Goal: Information Seeking & Learning: Learn about a topic

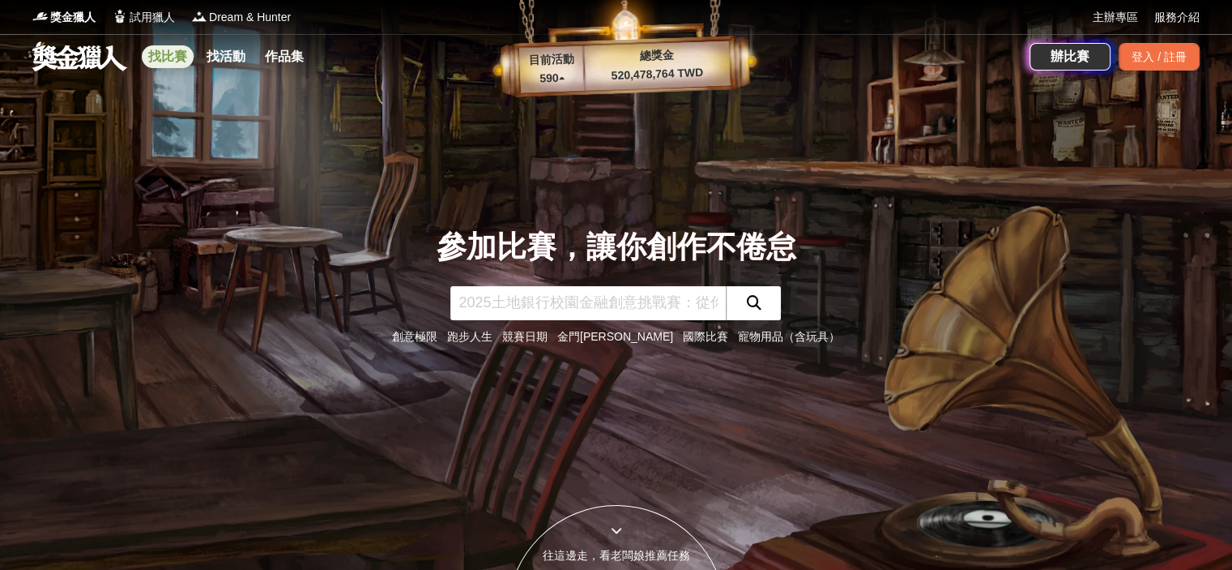
click at [167, 58] on link "找比賽" at bounding box center [168, 56] width 52 height 23
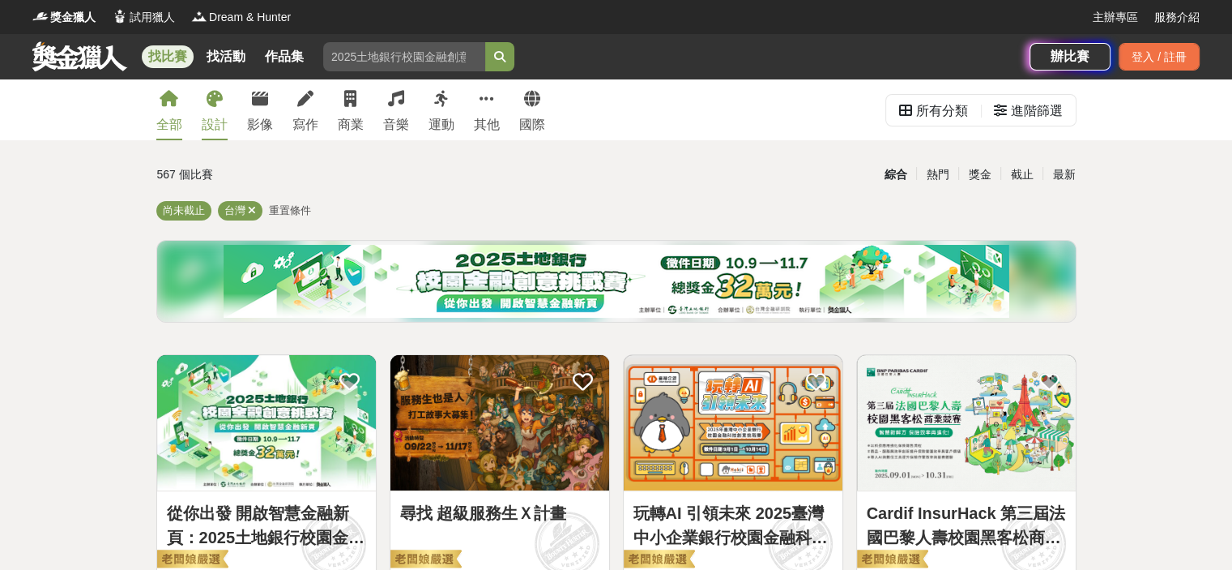
click at [225, 123] on div "設計" at bounding box center [215, 124] width 26 height 19
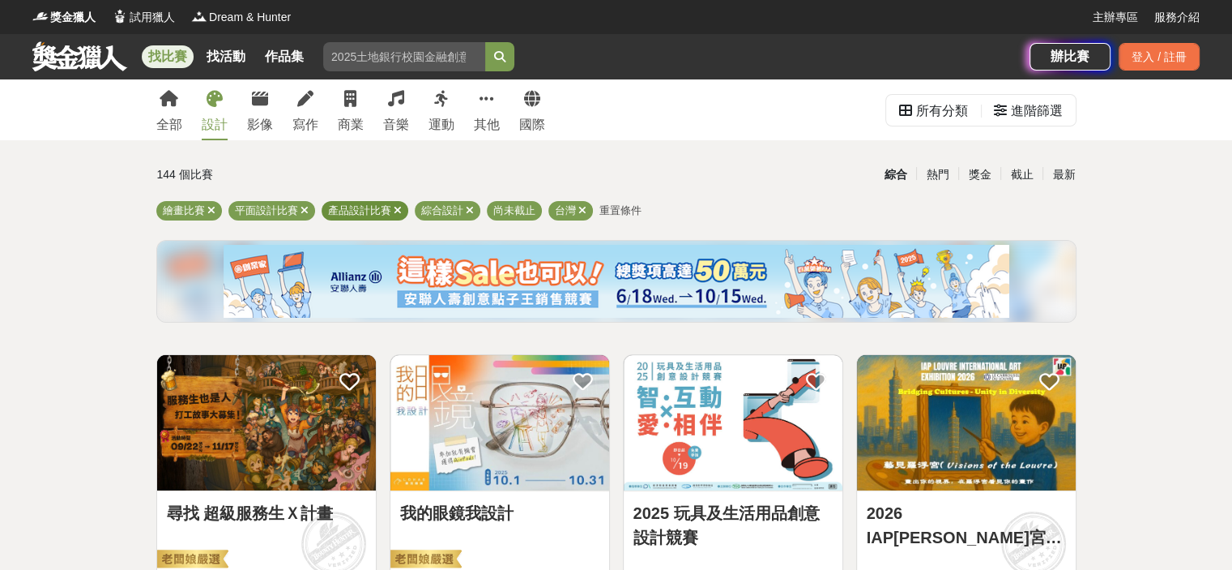
click at [395, 207] on icon at bounding box center [398, 210] width 8 height 11
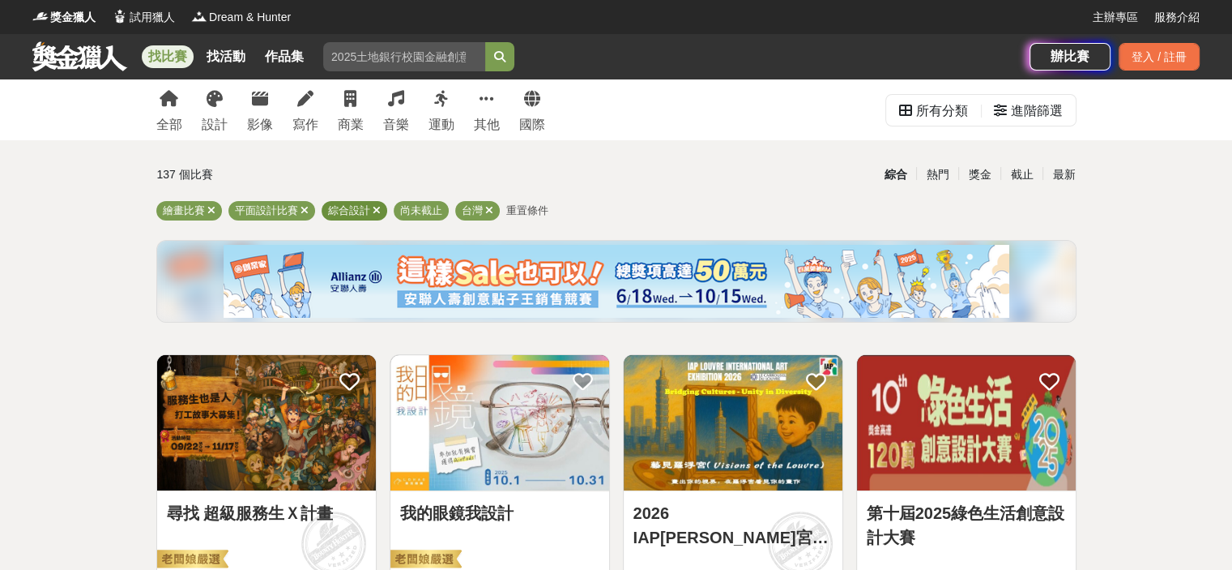
click at [373, 208] on icon at bounding box center [377, 210] width 8 height 11
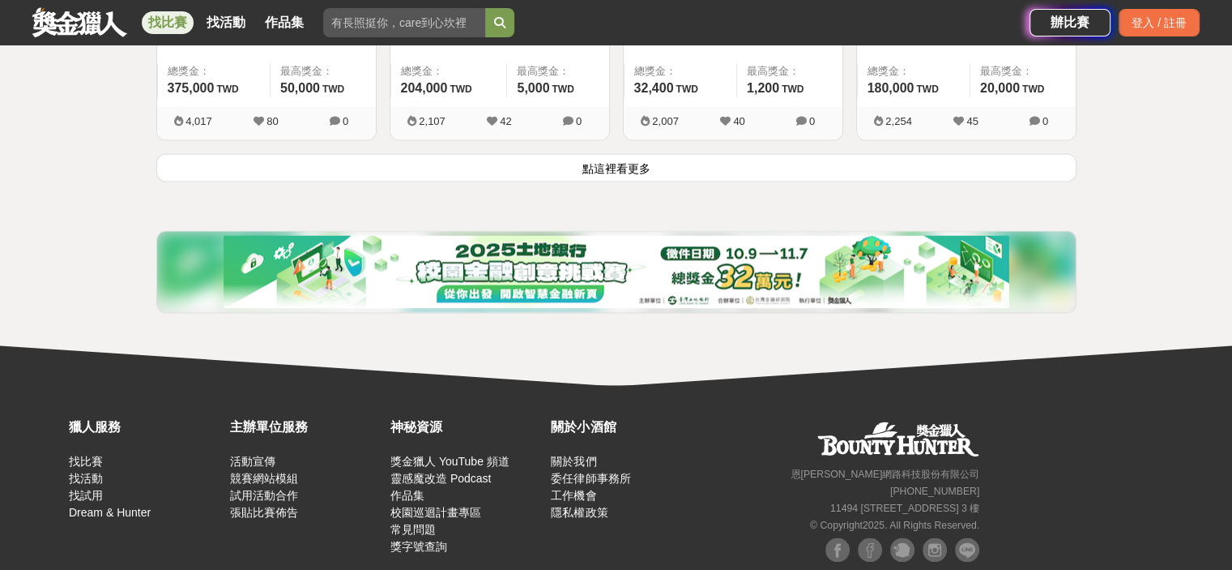
scroll to position [2268, 0]
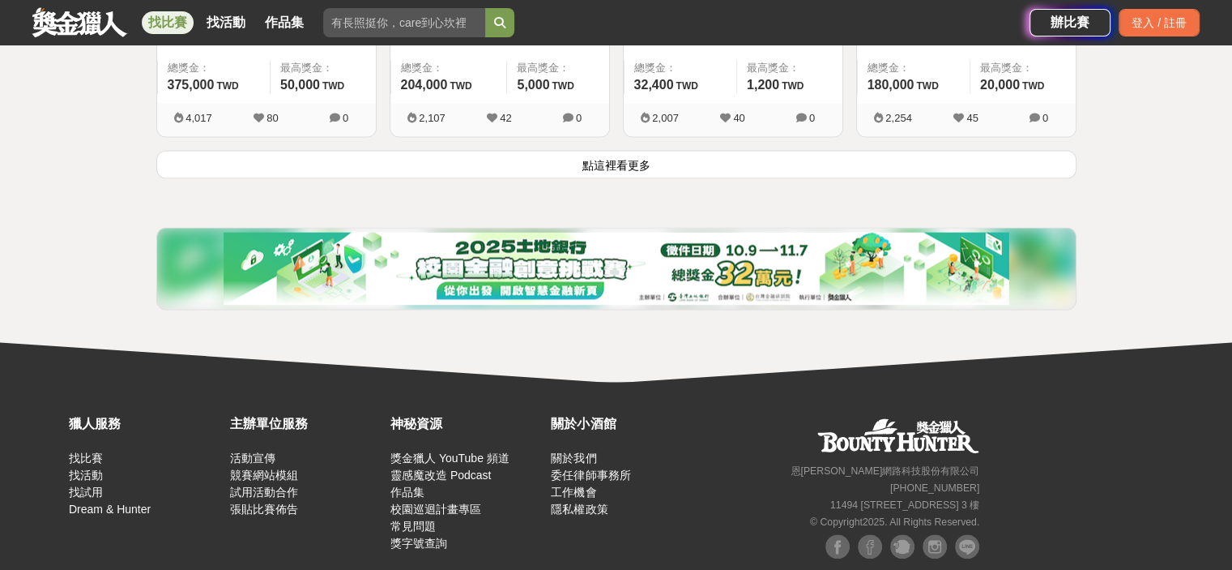
click at [692, 152] on button "點這裡看更多" at bounding box center [616, 164] width 920 height 28
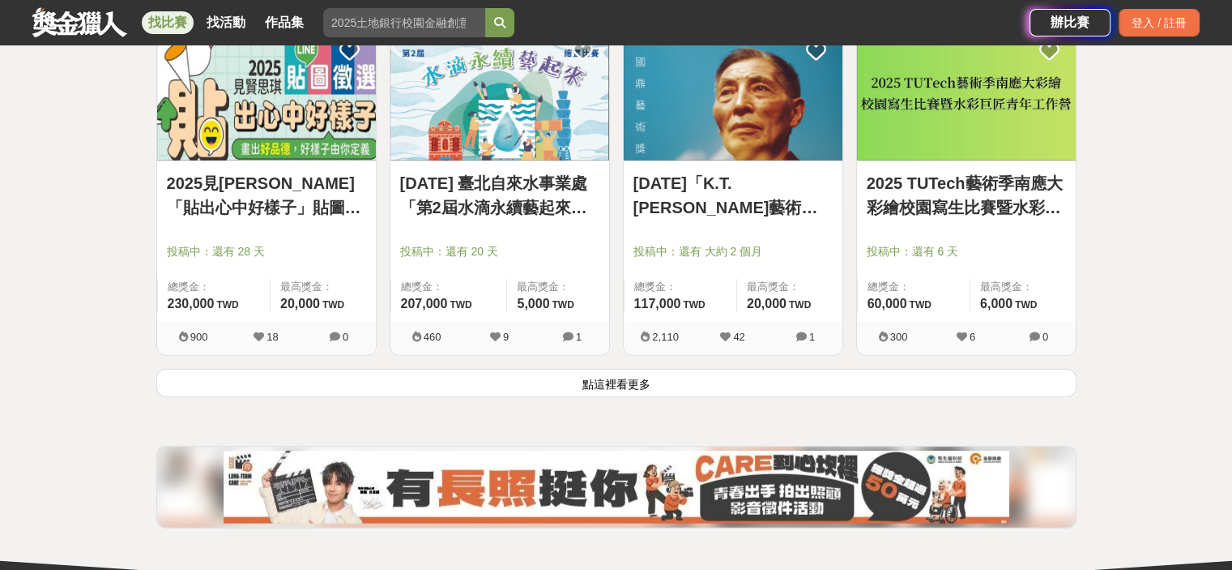
scroll to position [4206, 0]
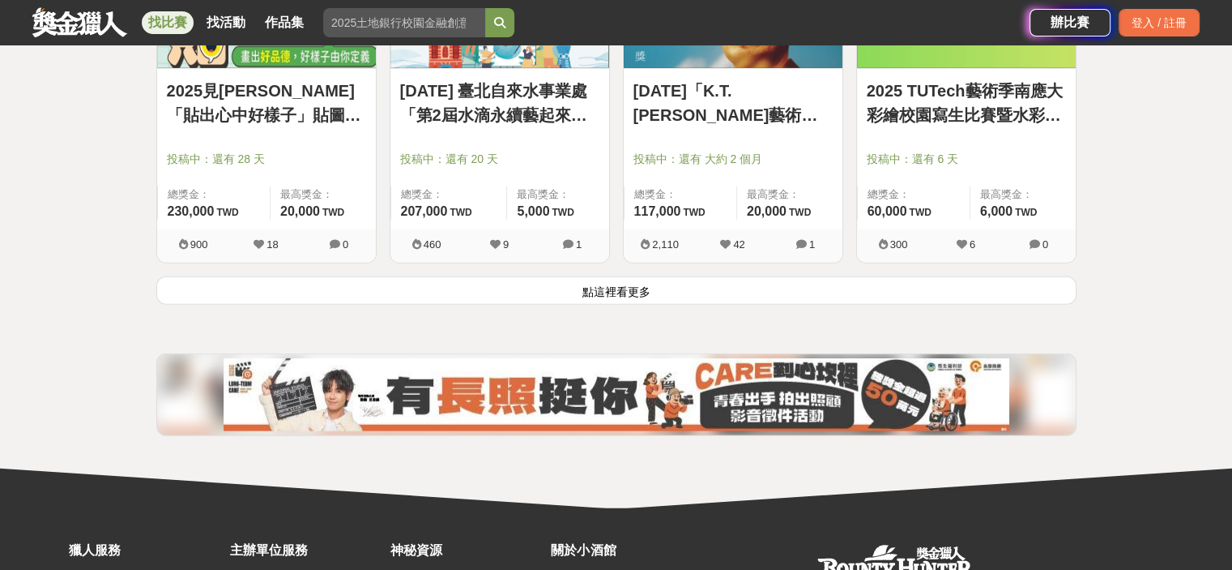
click at [661, 291] on button "點這裡看更多" at bounding box center [616, 290] width 920 height 28
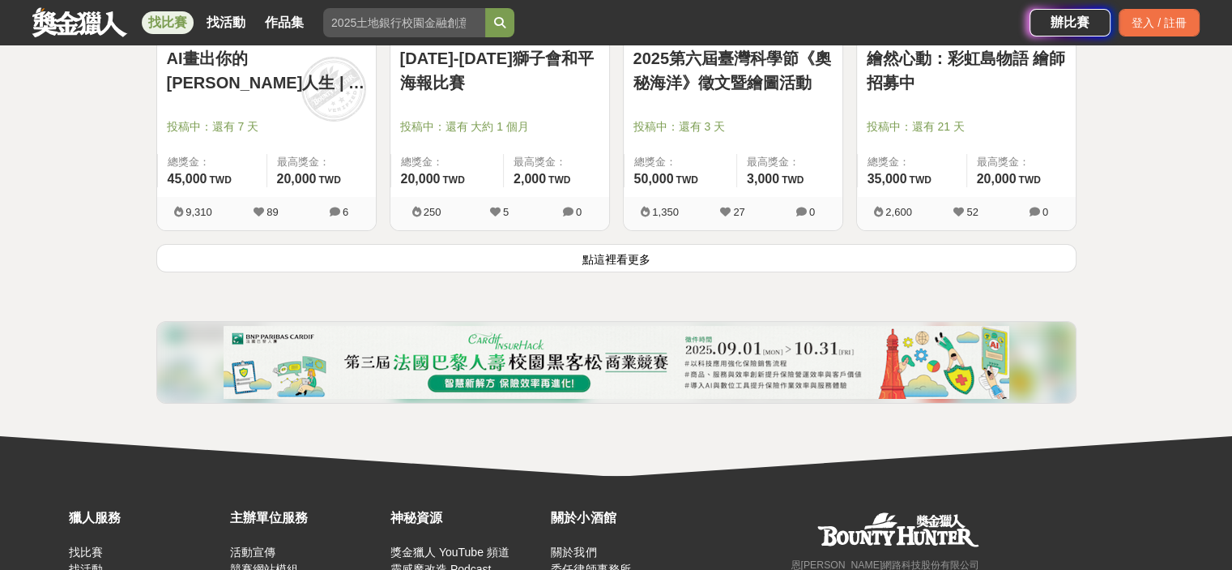
scroll to position [6313, 0]
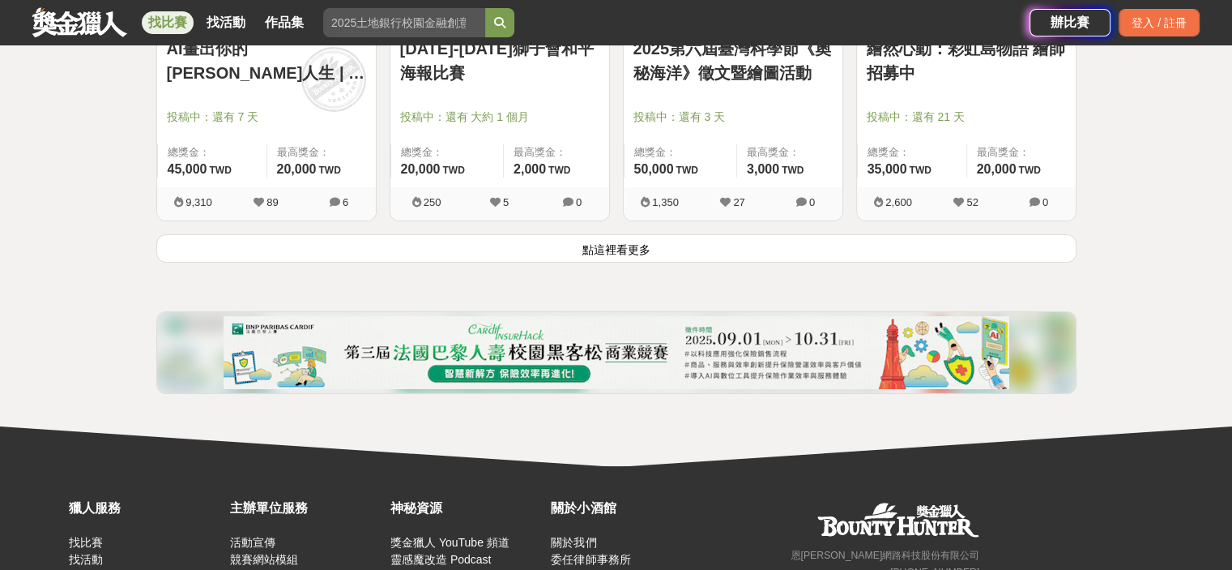
click at [655, 236] on button "點這裡看更多" at bounding box center [616, 248] width 920 height 28
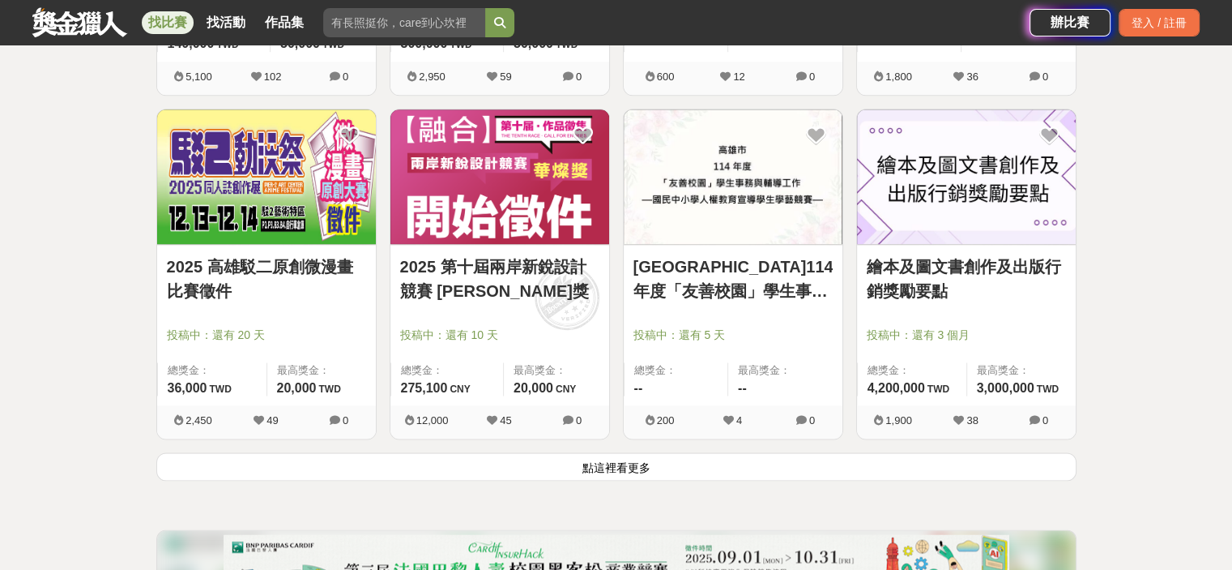
scroll to position [8257, 0]
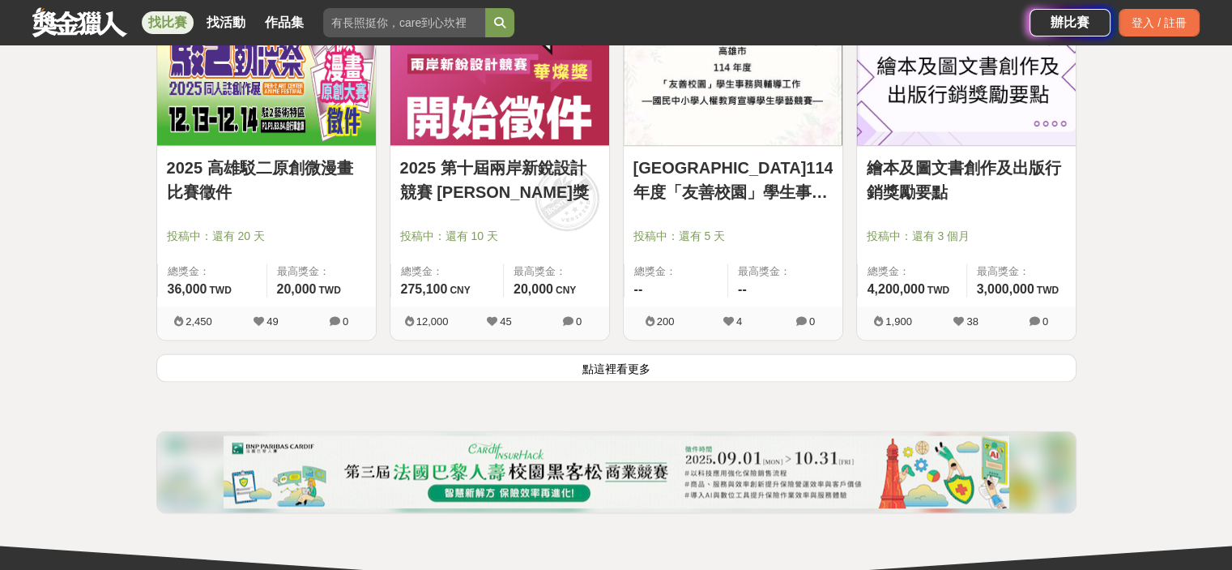
click at [654, 370] on button "點這裡看更多" at bounding box center [616, 367] width 920 height 28
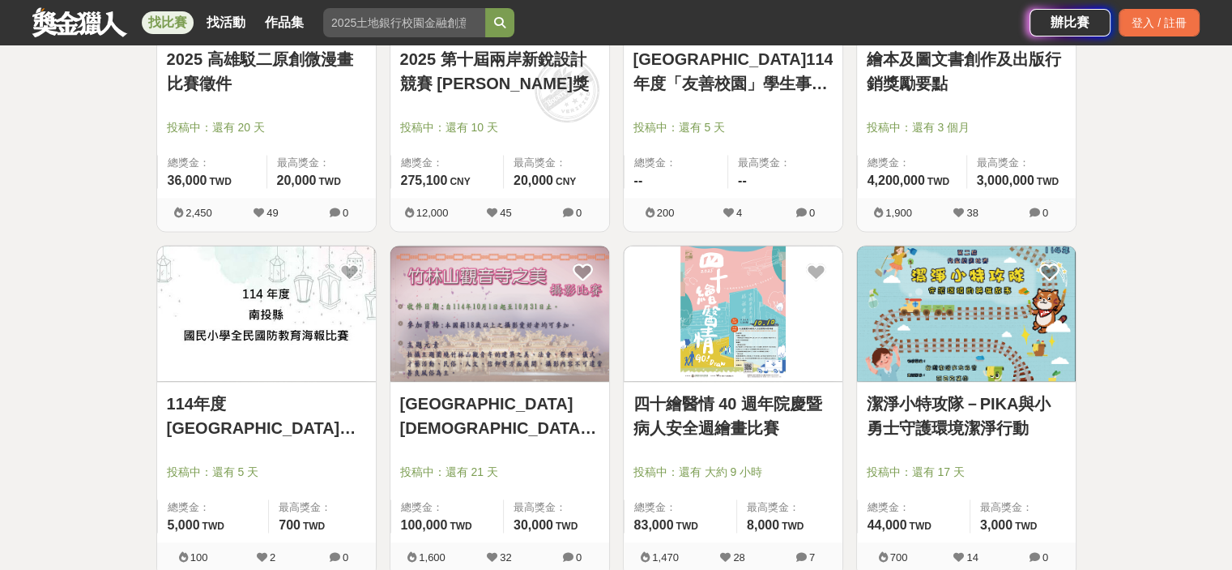
scroll to position [8176, 0]
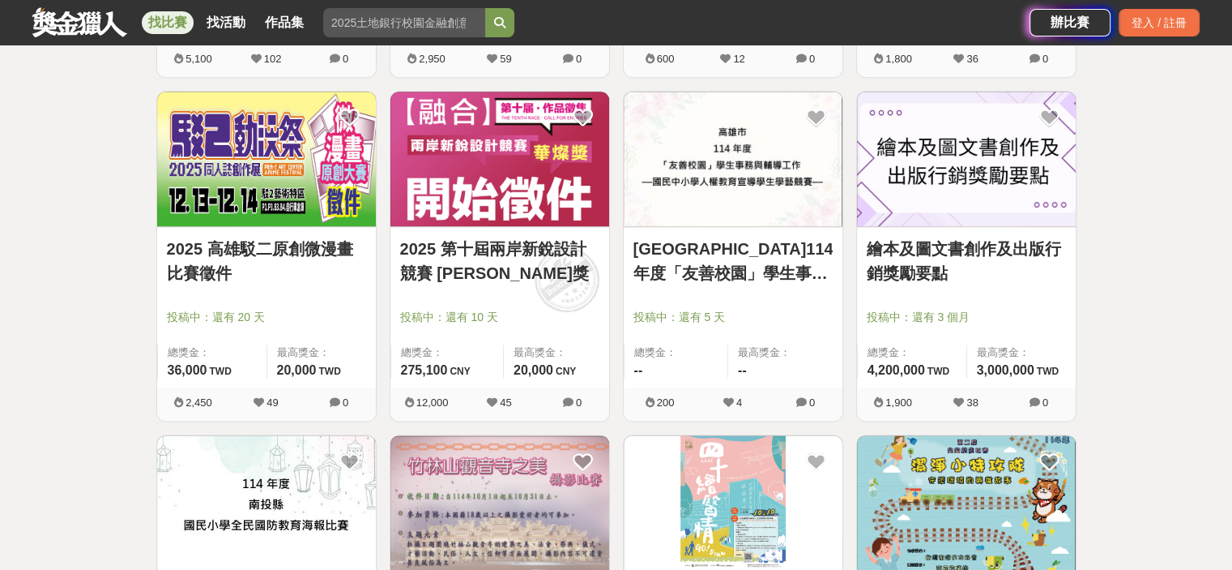
click at [1009, 315] on span "投稿中：還有 3 個月" at bounding box center [966, 317] width 199 height 17
click at [1005, 241] on link "繪本及圖文書創作及出版行銷獎勵要點" at bounding box center [966, 261] width 199 height 49
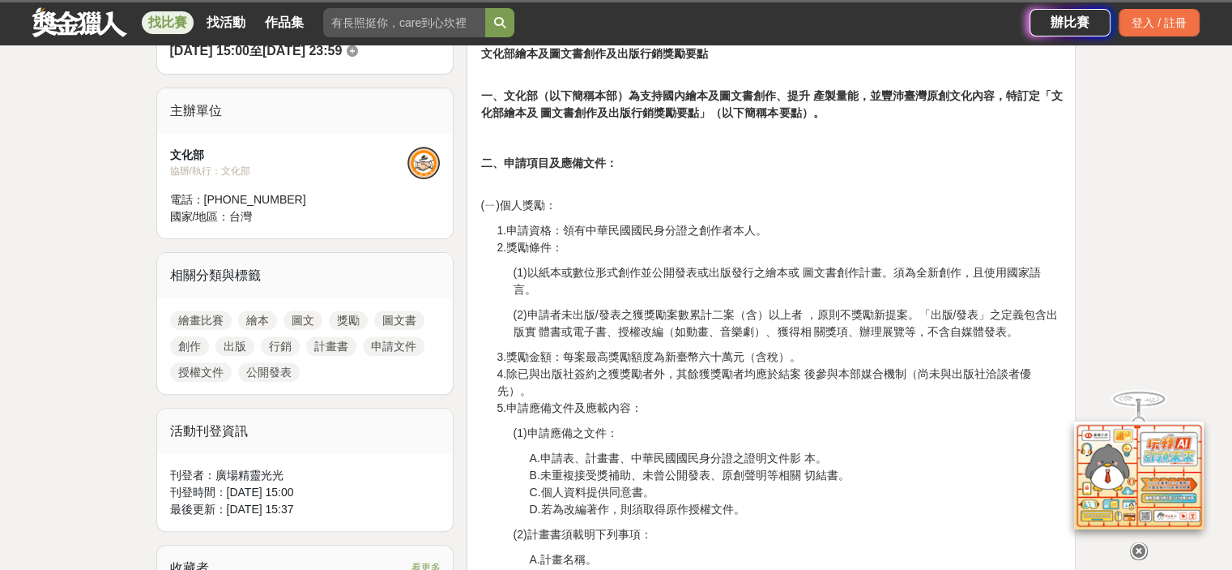
scroll to position [567, 0]
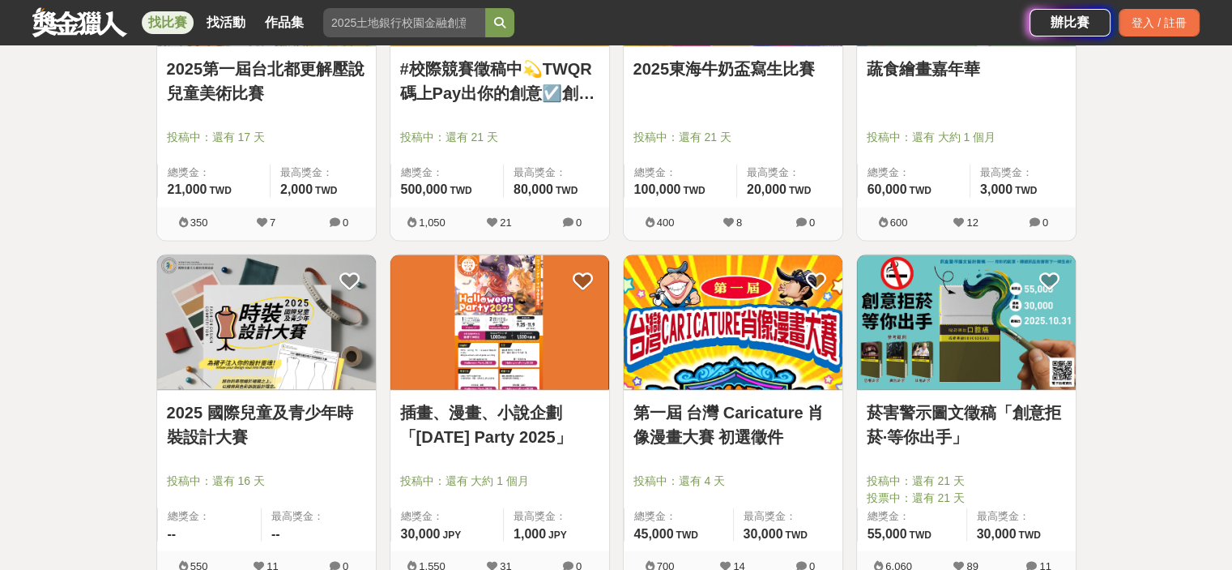
scroll to position [2991, 0]
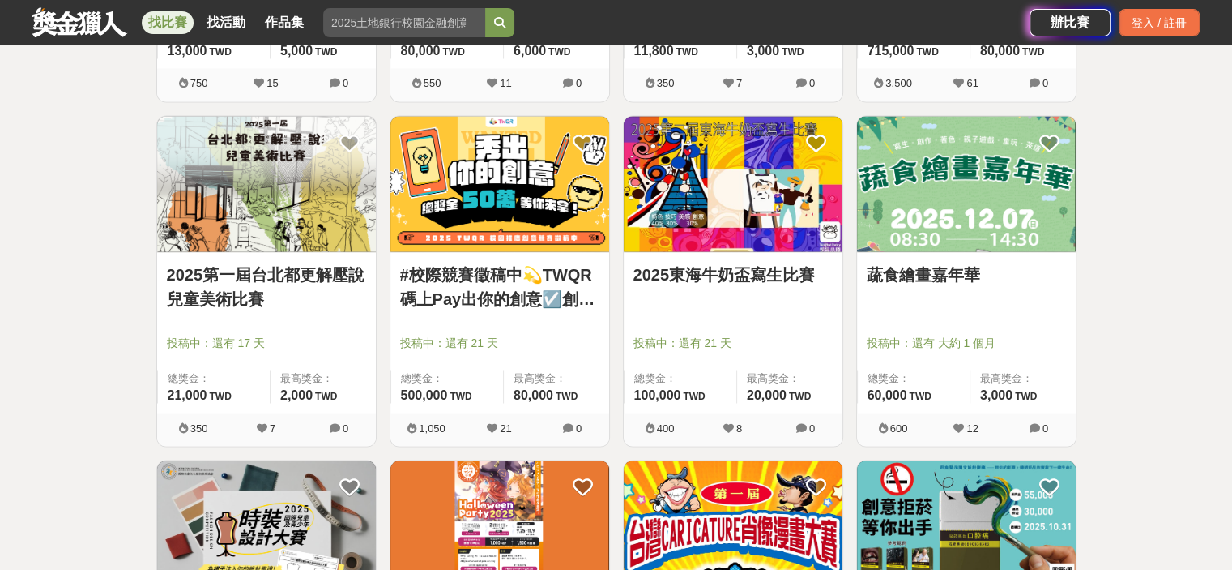
click at [1023, 200] on img at bounding box center [966, 183] width 219 height 135
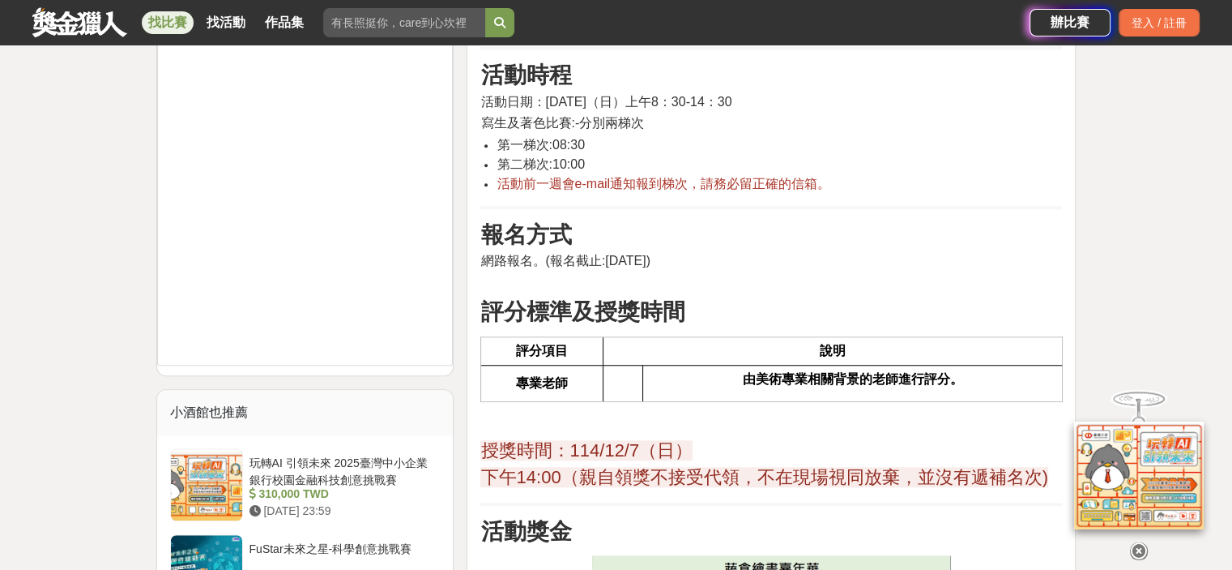
scroll to position [1701, 0]
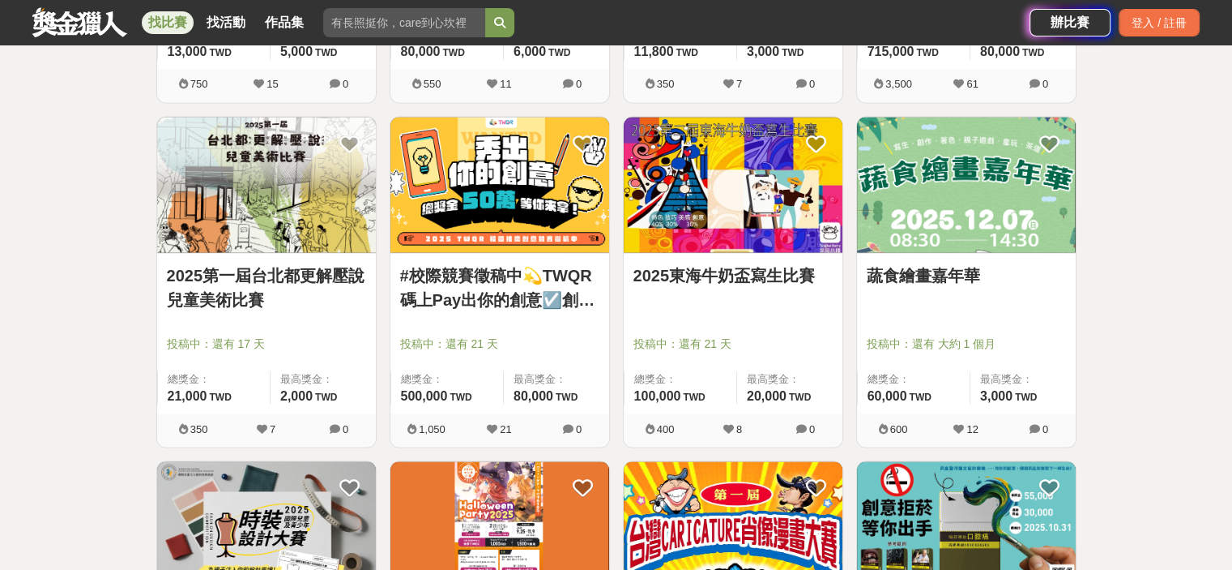
scroll to position [2991, 0]
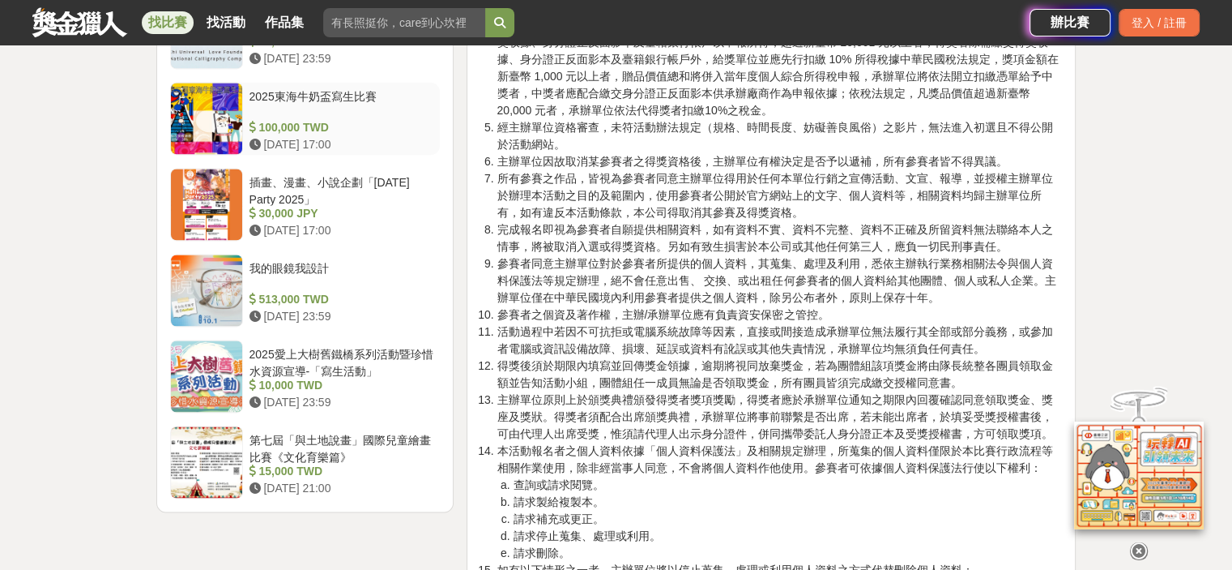
scroll to position [2349, 0]
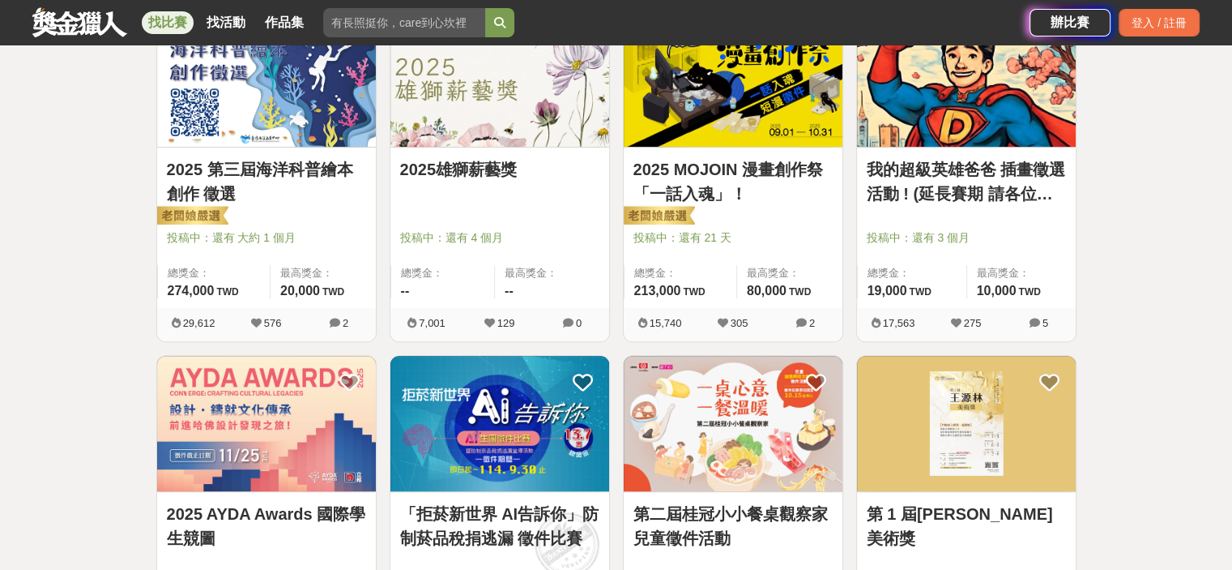
scroll to position [642, 0]
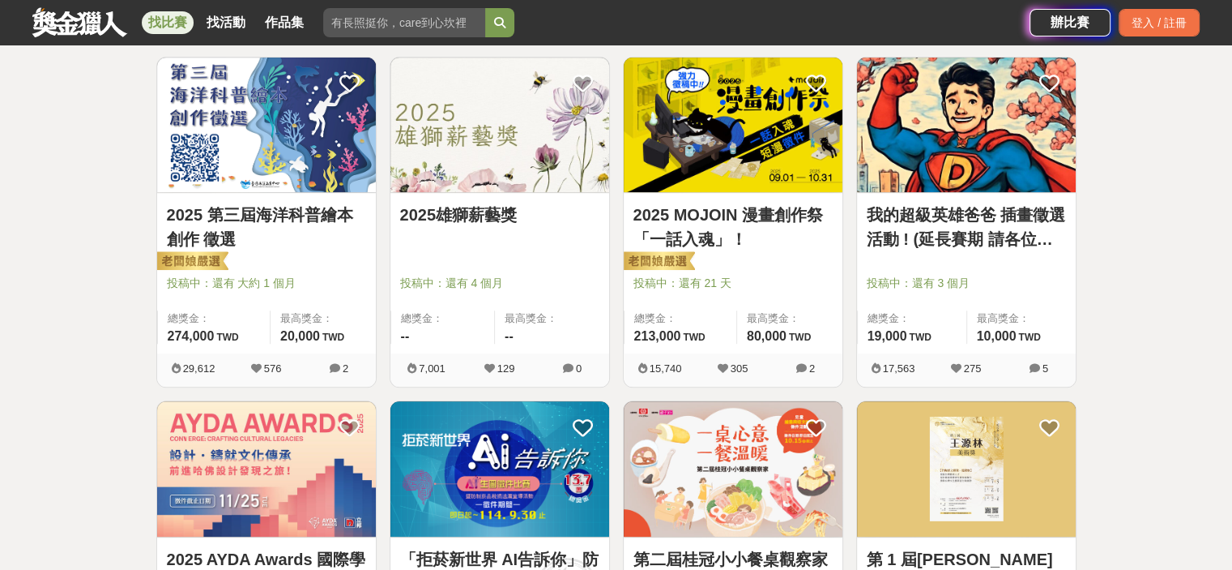
click at [537, 257] on div at bounding box center [504, 259] width 209 height 19
click at [496, 233] on div "2025雄獅薪藝獎" at bounding box center [499, 224] width 199 height 43
click at [464, 138] on img at bounding box center [499, 125] width 219 height 135
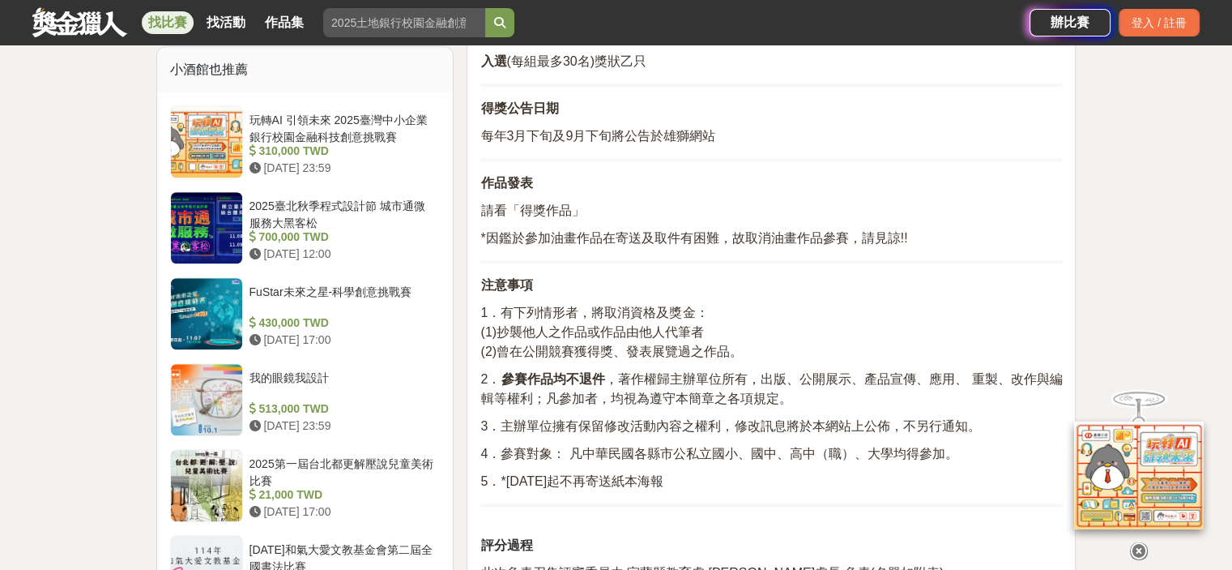
scroll to position [1620, 0]
